Goal: Task Accomplishment & Management: Complete application form

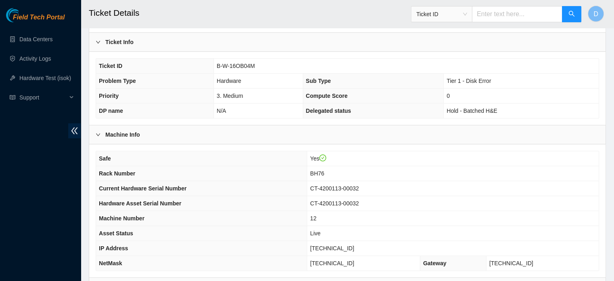
scroll to position [160, 0]
drag, startPoint x: 215, startPoint y: 66, endPoint x: 257, endPoint y: 64, distance: 41.6
click at [257, 64] on td "B-W-16OB04M" at bounding box center [406, 66] width 385 height 15
copy span "B-W-16OB04M"
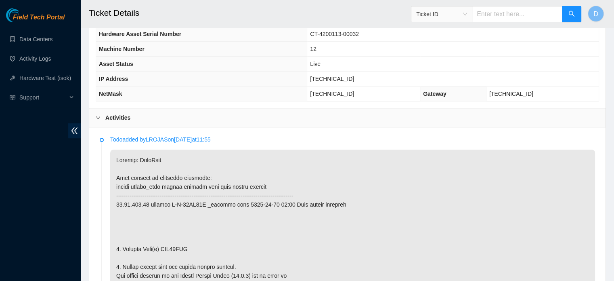
scroll to position [349, 0]
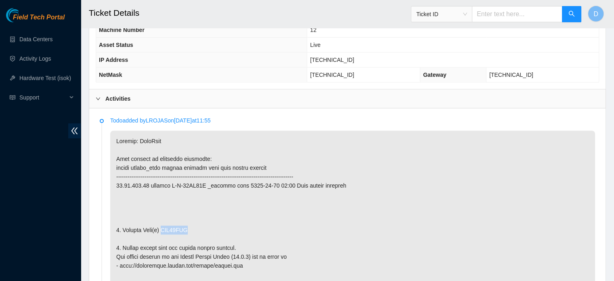
drag, startPoint x: 161, startPoint y: 228, endPoint x: 197, endPoint y: 224, distance: 36.2
copy p "WJG03HKF"
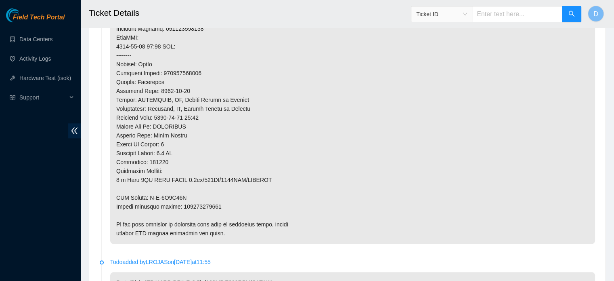
scroll to position [697, 0]
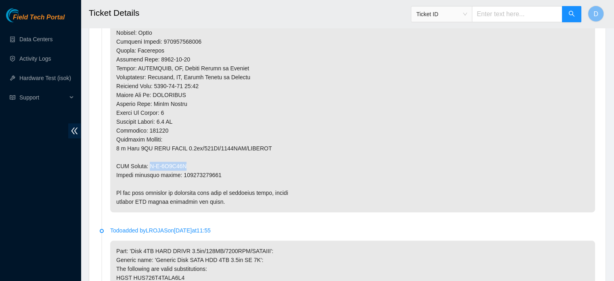
drag, startPoint x: 150, startPoint y: 163, endPoint x: 186, endPoint y: 163, distance: 35.9
copy p "B-V-5W4G08B"
drag, startPoint x: 177, startPoint y: 172, endPoint x: 221, endPoint y: 173, distance: 44.0
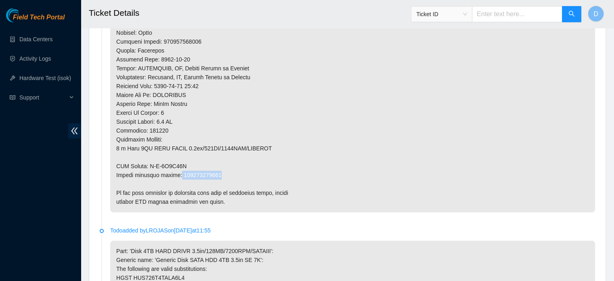
drag, startPoint x: 178, startPoint y: 172, endPoint x: 226, endPoint y: 172, distance: 48.0
copy p "473665219920"
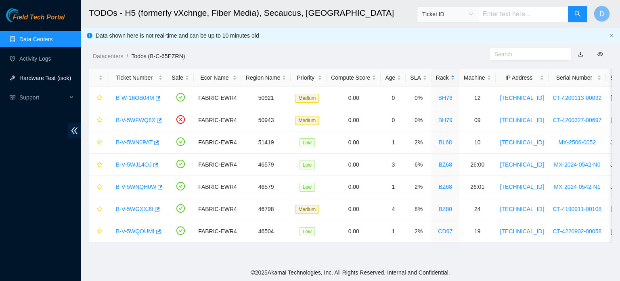
click at [52, 81] on link "Hardware Test (isok)" at bounding box center [45, 78] width 52 height 6
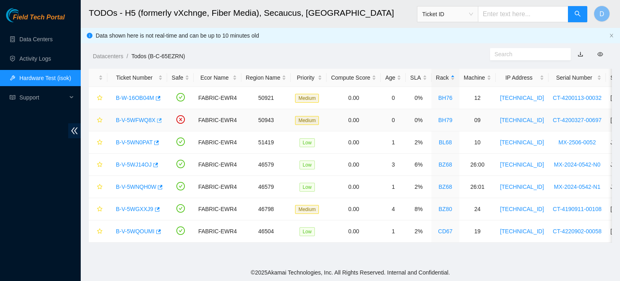
click at [158, 120] on icon "button" at bounding box center [159, 120] width 5 height 4
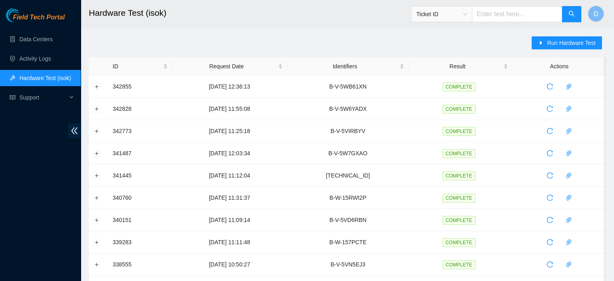
click at [550, 35] on main "Hardware Test (isok) Ticket ID D Run Hardware Test ID Request Date Identifiers …" at bounding box center [347, 276] width 533 height 553
click at [549, 38] on button "Run Hardware Test" at bounding box center [567, 42] width 70 height 13
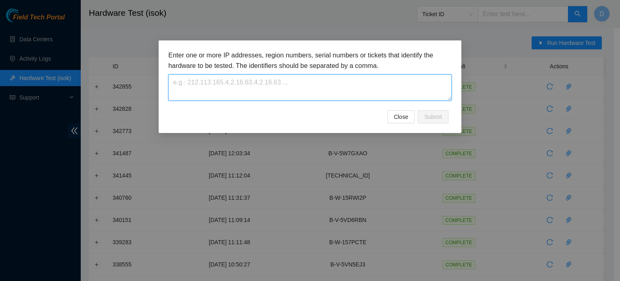
click at [179, 86] on textarea at bounding box center [309, 87] width 283 height 26
paste textarea "B-W-16OB04M"
type textarea "B-W-16OB04M"
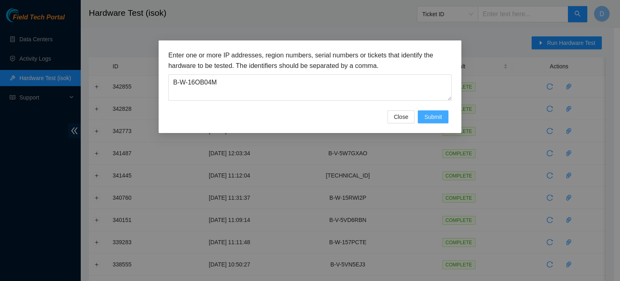
click at [436, 118] on span "Submit" at bounding box center [433, 116] width 18 height 9
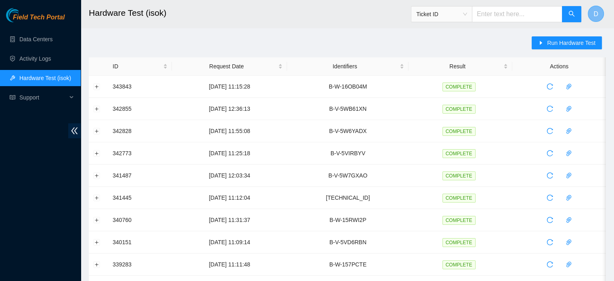
click at [593, 19] on button "D" at bounding box center [596, 14] width 16 height 16
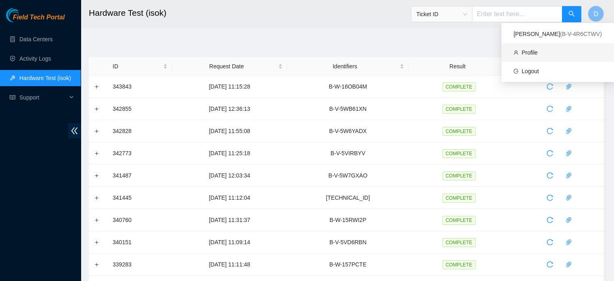
click at [538, 56] on link "Profile" at bounding box center [530, 52] width 16 height 6
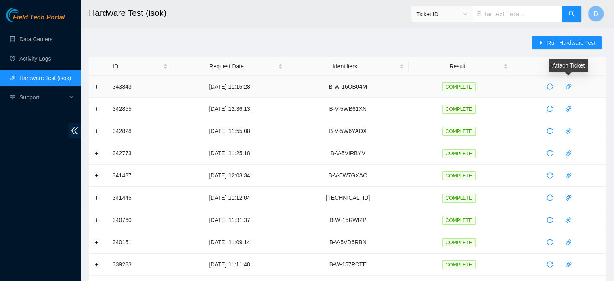
click at [567, 86] on icon "paper-clip" at bounding box center [568, 87] width 5 height 6
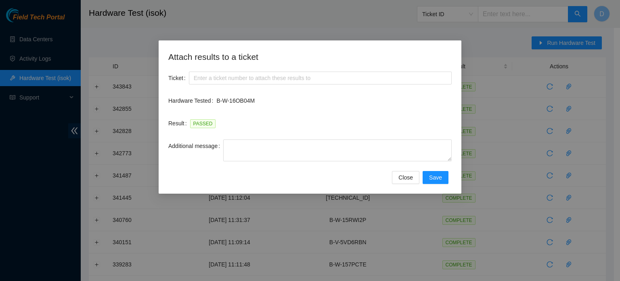
click at [197, 50] on h2 "Attach results to a ticket" at bounding box center [309, 56] width 283 height 13
click at [203, 75] on input "Ticket" at bounding box center [320, 77] width 263 height 13
paste input "B-W-16OB04M"
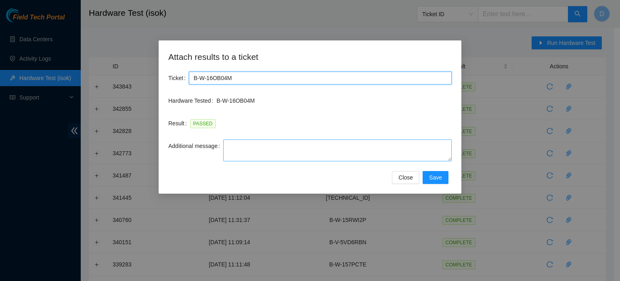
type input "B-W-16OB04M"
click at [268, 153] on textarea "Additional message" at bounding box center [337, 150] width 228 height 22
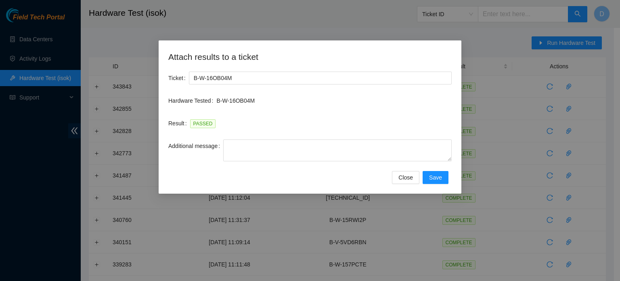
click at [600, 120] on div "Attach results to a ticket Ticket B-W-16OB04M Hardware Tested B-W-16OB04M Resul…" at bounding box center [310, 140] width 620 height 281
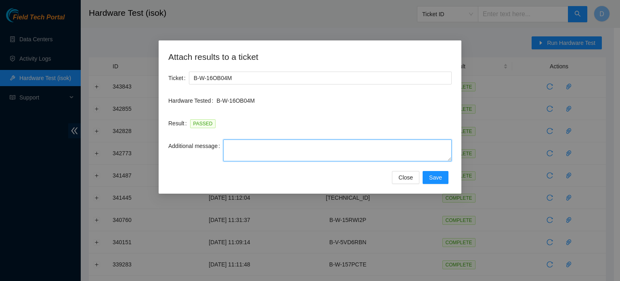
click at [303, 150] on textarea "Additional message" at bounding box center [337, 150] width 228 height 22
paste textarea "-Safely powered down machine -Remove broken disk s/n: ( ) and replaced it with …"
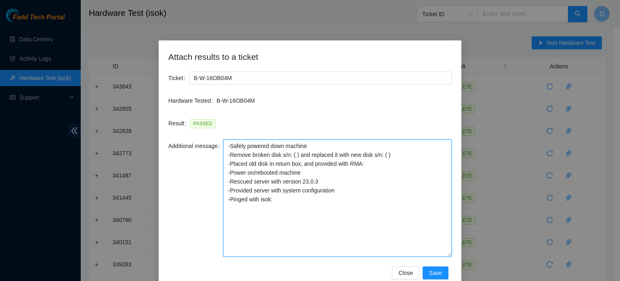
drag, startPoint x: 448, startPoint y: 160, endPoint x: 469, endPoint y: 258, distance: 100.5
click at [469, 258] on div "Attach results to a ticket Ticket B-W-16OB04M Hardware Tested B-W-16OB04M Resul…" at bounding box center [310, 140] width 620 height 281
click at [409, 176] on textarea "-Safely powered down machine -Remove broken disk s/n: ( ) and replaced it with …" at bounding box center [337, 198] width 228 height 119
click at [383, 155] on textarea "-Safely powered down machine -Remove broken disk s/n: ( ) and replaced it with …" at bounding box center [337, 198] width 228 height 119
paste textarea "Z1Z7B6FY"
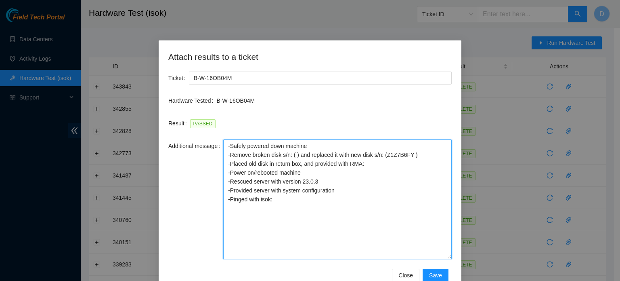
click at [294, 157] on textarea "-Safely powered down machine -Remove broken disk s/n: ( ) and replaced it with …" at bounding box center [337, 198] width 228 height 119
paste textarea "WJG03HKF"
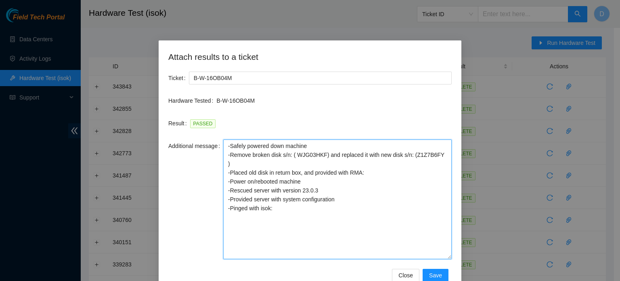
click at [388, 203] on textarea "-Safely powered down machine -Remove broken disk s/n: ( WJG03HKF) and replaced …" at bounding box center [337, 198] width 228 height 119
click at [374, 163] on textarea "-Safely powered down machine -Remove broken disk s/n: ( WJG03HKF) and replaced …" at bounding box center [337, 198] width 228 height 119
paste textarea "B-V-5W4G08B"
type textarea "-Safely powered down machine -Remove broken disk s/n: ( WJG03HKF) and replaced …"
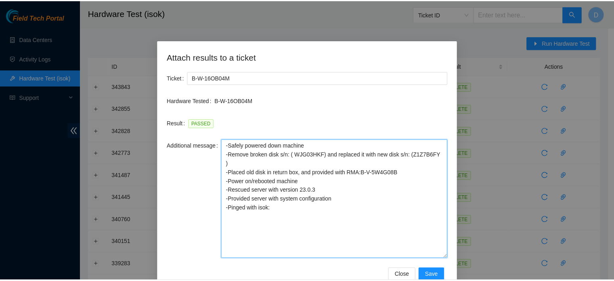
scroll to position [20, 0]
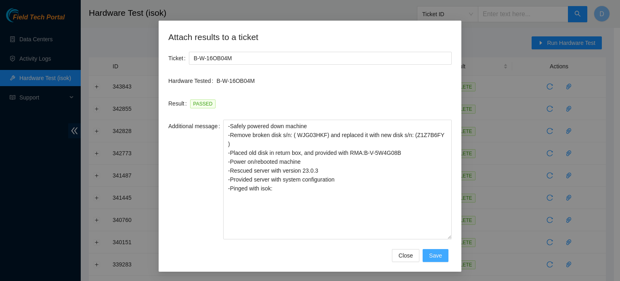
click at [427, 254] on button "Save" at bounding box center [436, 255] width 26 height 13
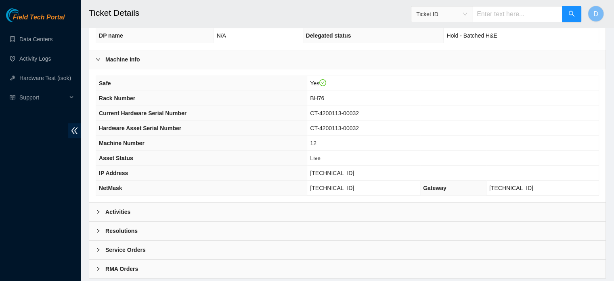
scroll to position [256, 0]
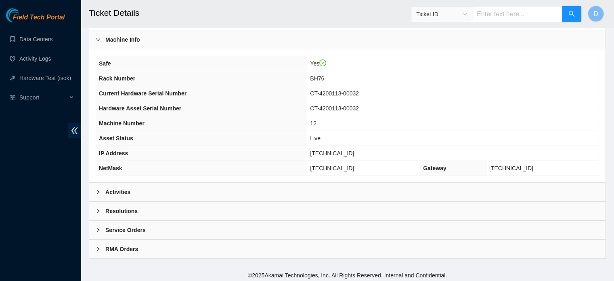
click at [132, 207] on b "Resolutions" at bounding box center [121, 210] width 32 height 9
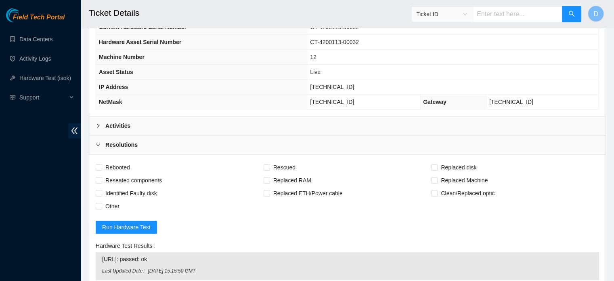
scroll to position [396, 0]
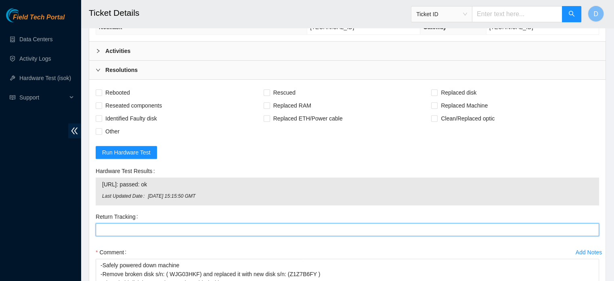
click at [110, 224] on Tracking "Return Tracking" at bounding box center [347, 229] width 503 height 13
paste Tracking "473665219920"
type Tracking "473665219920"
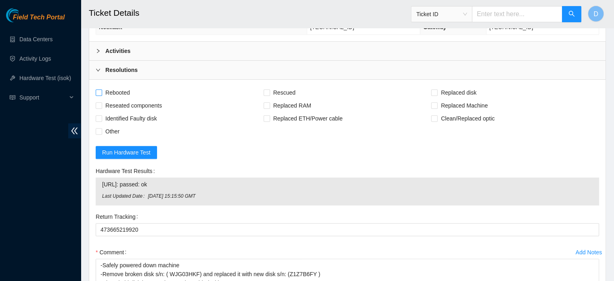
click at [114, 89] on span "Rebooted" at bounding box center [117, 92] width 31 height 13
click at [101, 89] on input "Rebooted" at bounding box center [99, 92] width 6 height 6
checkbox input "true"
click at [284, 88] on span "Rescued" at bounding box center [284, 92] width 29 height 13
click at [269, 89] on input "Rescued" at bounding box center [267, 92] width 6 height 6
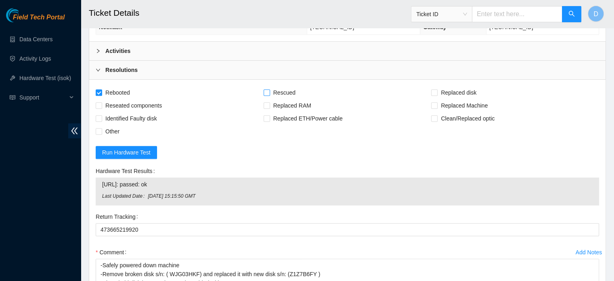
checkbox input "true"
click at [436, 89] on input "Replaced disk" at bounding box center [434, 92] width 6 height 6
checkbox input "true"
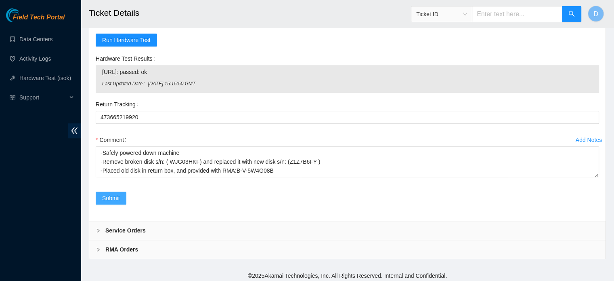
click at [116, 193] on span "Submit" at bounding box center [111, 197] width 18 height 9
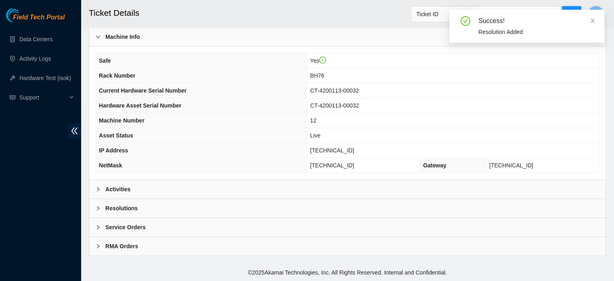
scroll to position [256, 0]
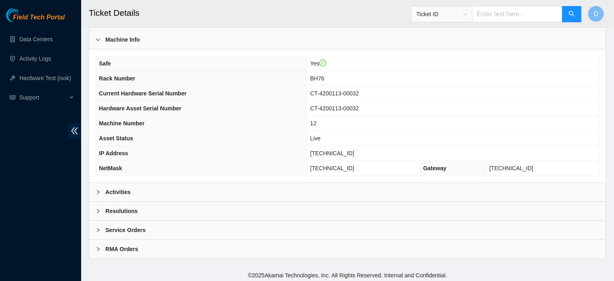
click at [268, 189] on div "Activities" at bounding box center [347, 191] width 516 height 19
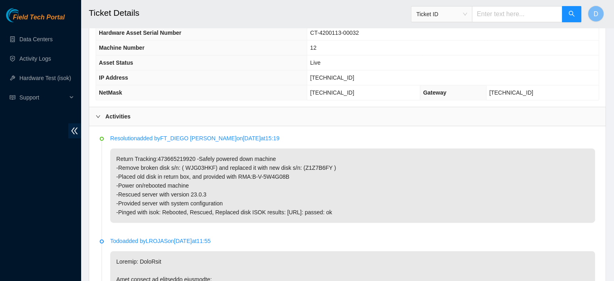
scroll to position [371, 0]
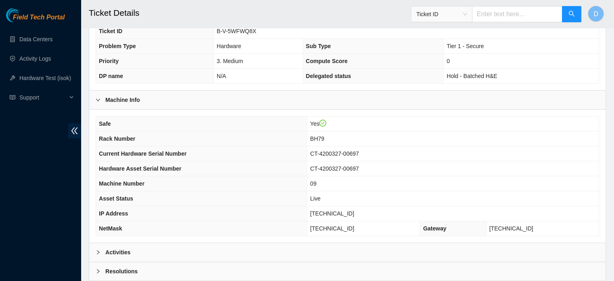
scroll to position [256, 0]
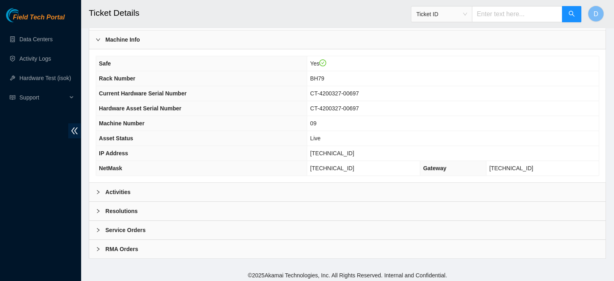
click at [318, 187] on div "Activities" at bounding box center [347, 191] width 516 height 19
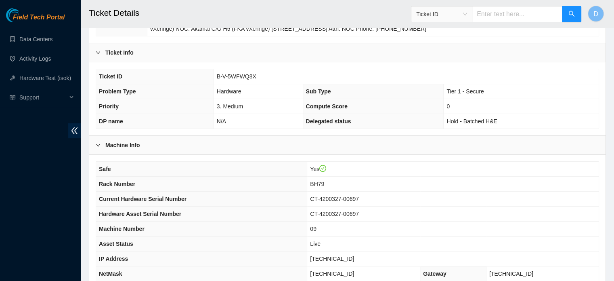
scroll to position [149, 0]
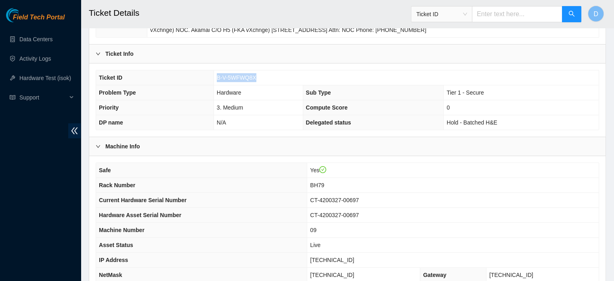
drag, startPoint x: 216, startPoint y: 76, endPoint x: 268, endPoint y: 77, distance: 51.7
click at [268, 77] on td "B-V-5WFWQ8X" at bounding box center [406, 77] width 385 height 15
copy span "B-V-5WFWQ8X"
